Goal: Information Seeking & Learning: Learn about a topic

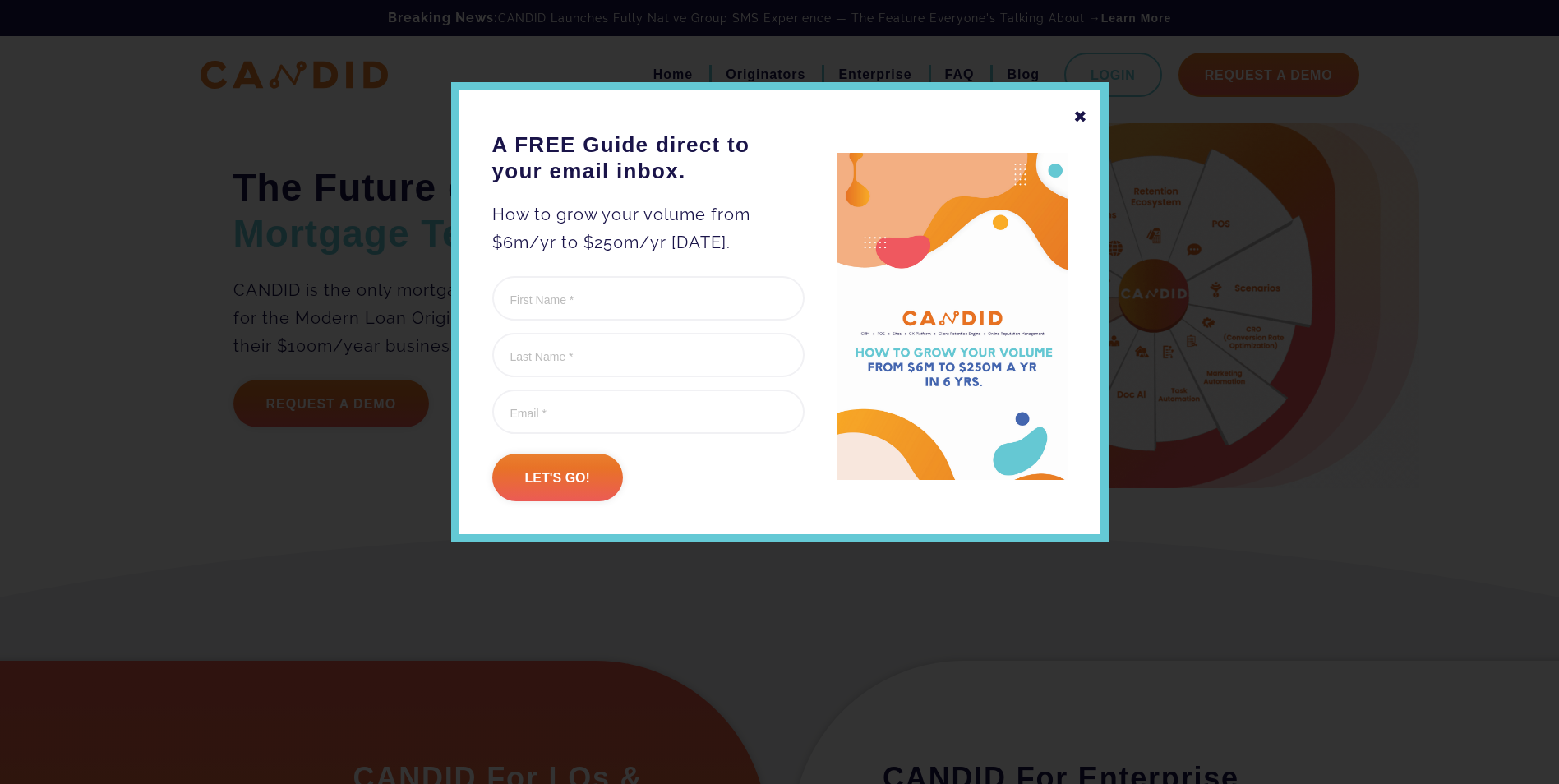
click at [1085, 116] on div "✖" at bounding box center [1081, 116] width 15 height 28
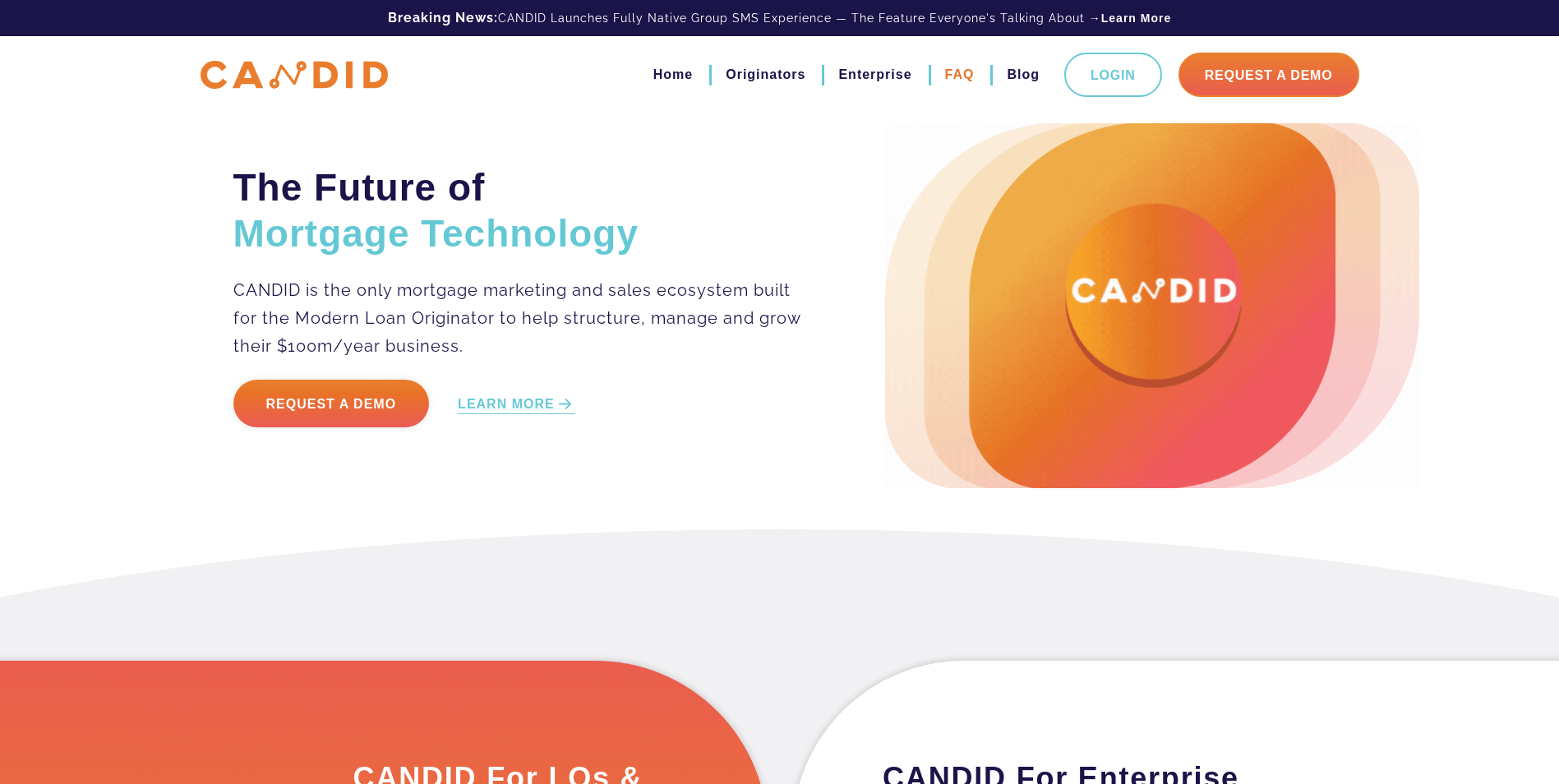
click at [955, 65] on link "FAQ" at bounding box center [959, 75] width 29 height 28
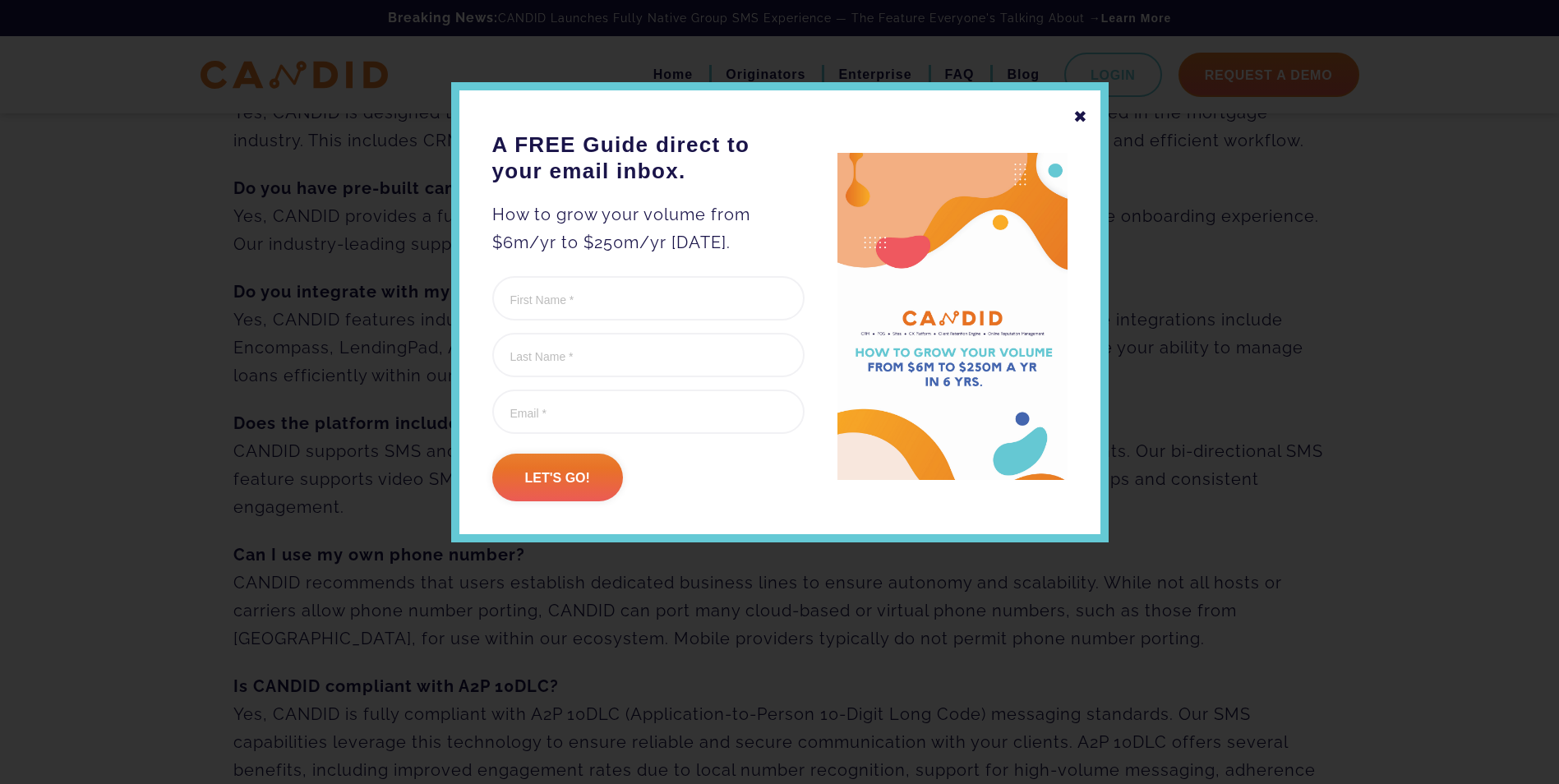
scroll to position [226, 0]
click at [1076, 111] on div "✖" at bounding box center [1081, 116] width 15 height 28
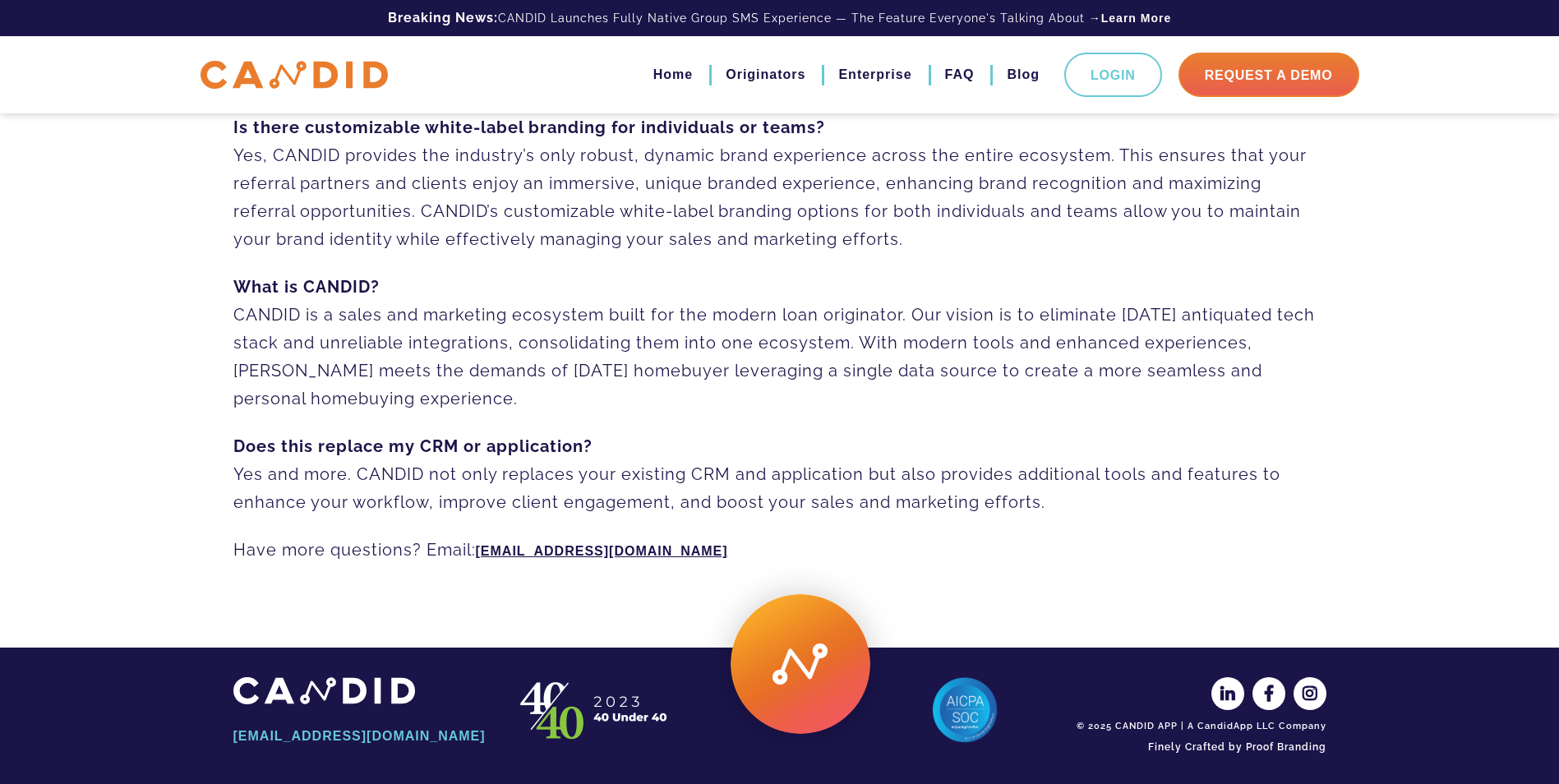
scroll to position [1128, 0]
